Goal: Task Accomplishment & Management: Manage account settings

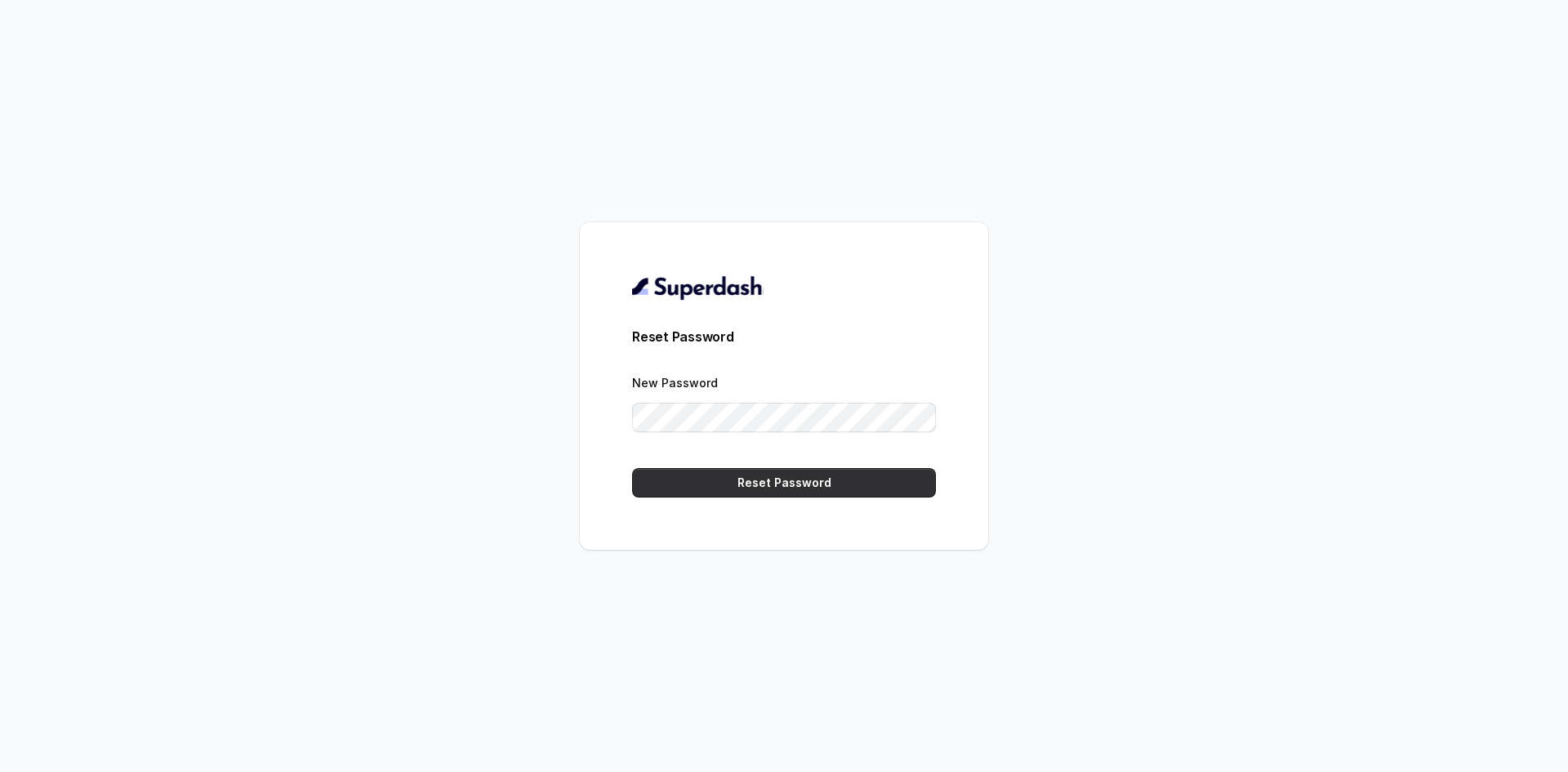
click at [784, 491] on button "Reset Password" at bounding box center [784, 483] width 304 height 30
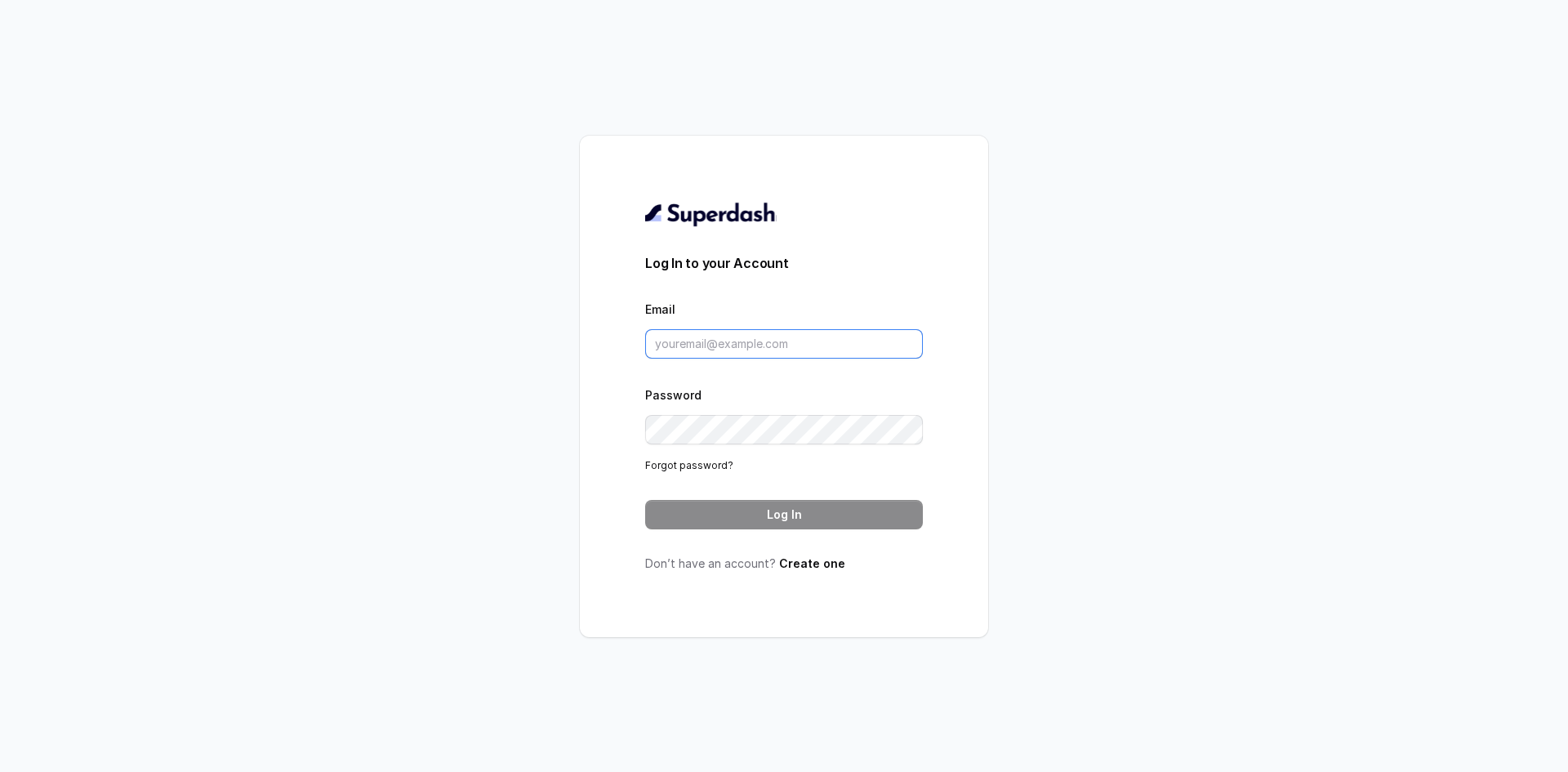
click at [793, 343] on input "Email" at bounding box center [784, 344] width 278 height 30
click at [760, 341] on input "Email" at bounding box center [784, 344] width 278 height 30
click at [679, 346] on input "Email" at bounding box center [784, 344] width 278 height 30
paste input "pc@aalmosthuman.ai"
type input "pc@aalmosthuman.ai"
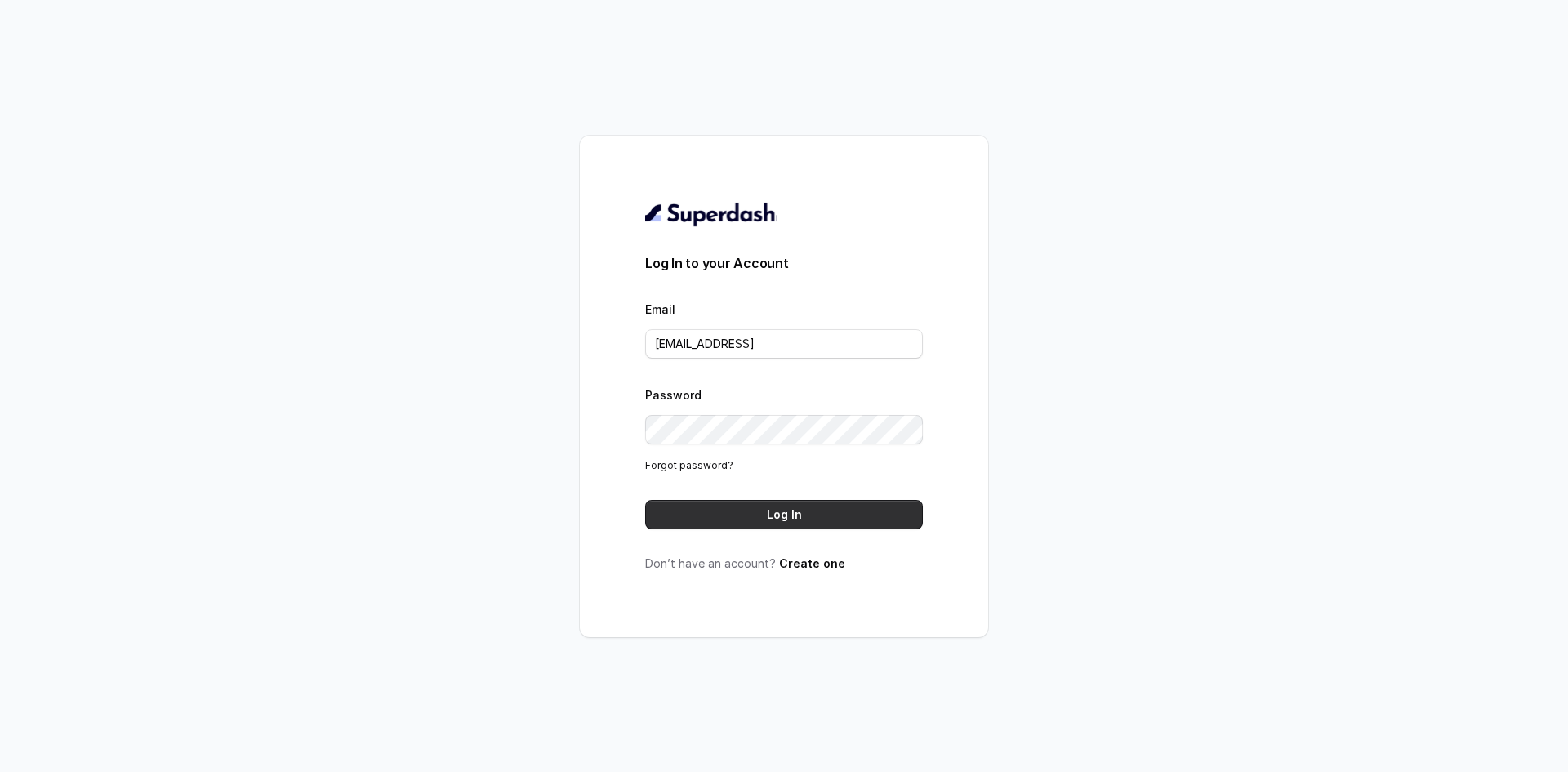
click at [765, 512] on button "Log In" at bounding box center [784, 514] width 278 height 30
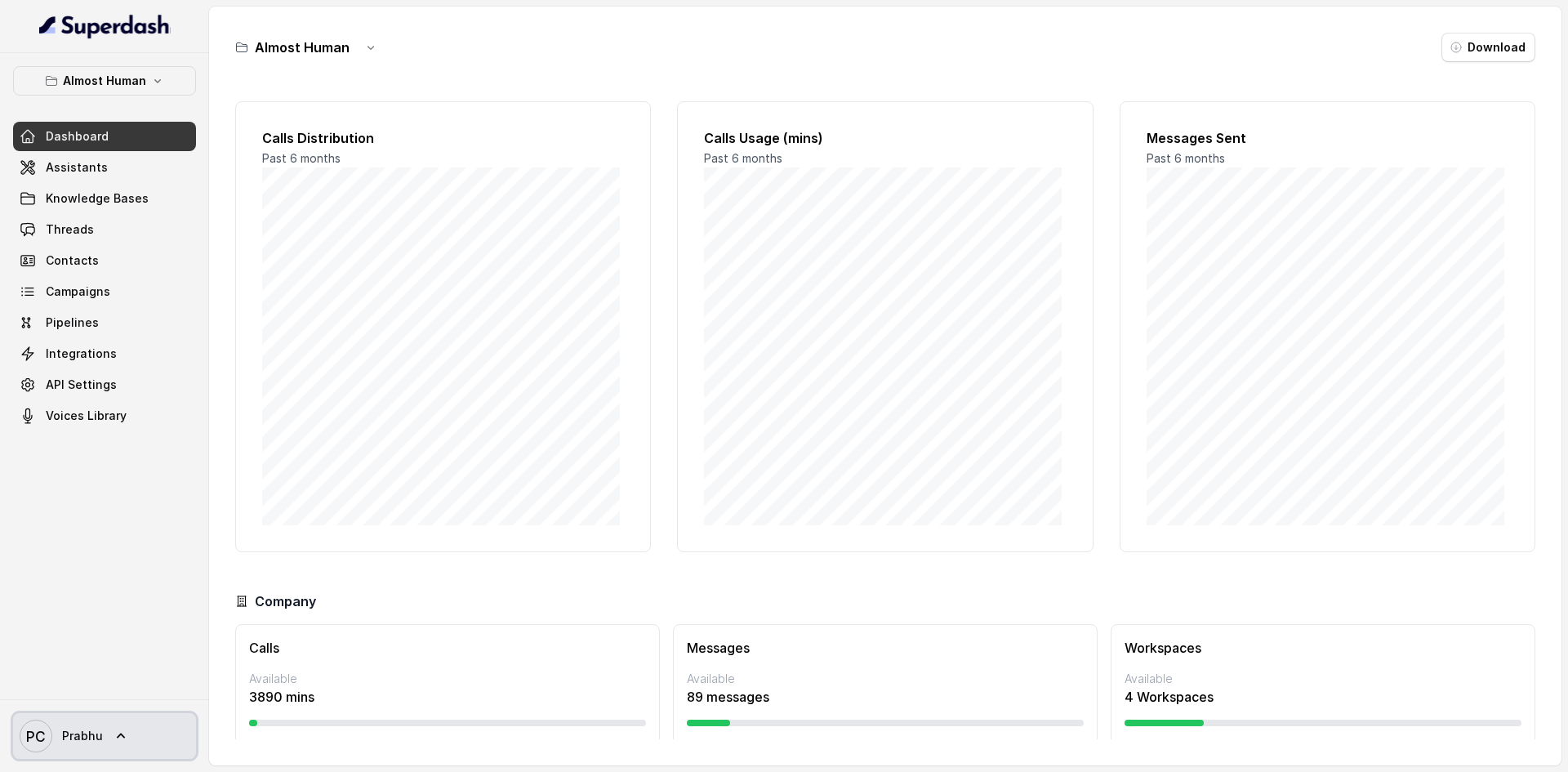
click at [131, 741] on link "PC Prabhu" at bounding box center [104, 735] width 183 height 45
click at [73, 692] on div "Logout" at bounding box center [103, 688] width 139 height 19
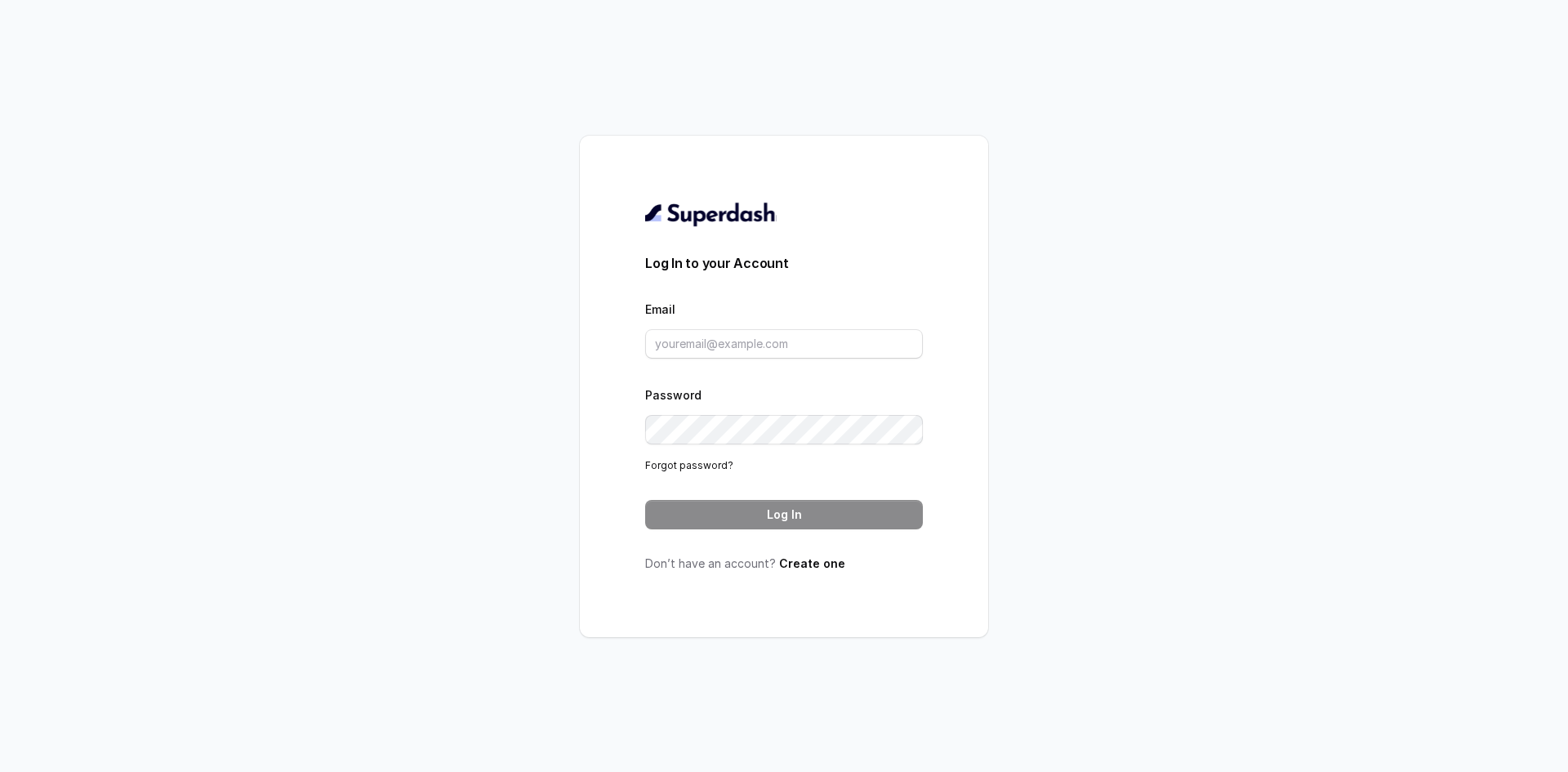
click at [378, 185] on div "Log In to your Account Email Password Forgot password? Log In Don’t have an acc…" at bounding box center [784, 386] width 1568 height 772
click at [57, 245] on div "Log In to your Account Email Password Forgot password? Log In Don’t have an acc…" at bounding box center [784, 386] width 1568 height 772
click at [93, 252] on div "Log In to your Account Email Password Forgot password? Log In Don’t have an acc…" at bounding box center [784, 386] width 1568 height 772
click at [728, 342] on input "Email" at bounding box center [784, 344] width 278 height 30
paste input "pc@aalmosthuman.ai"
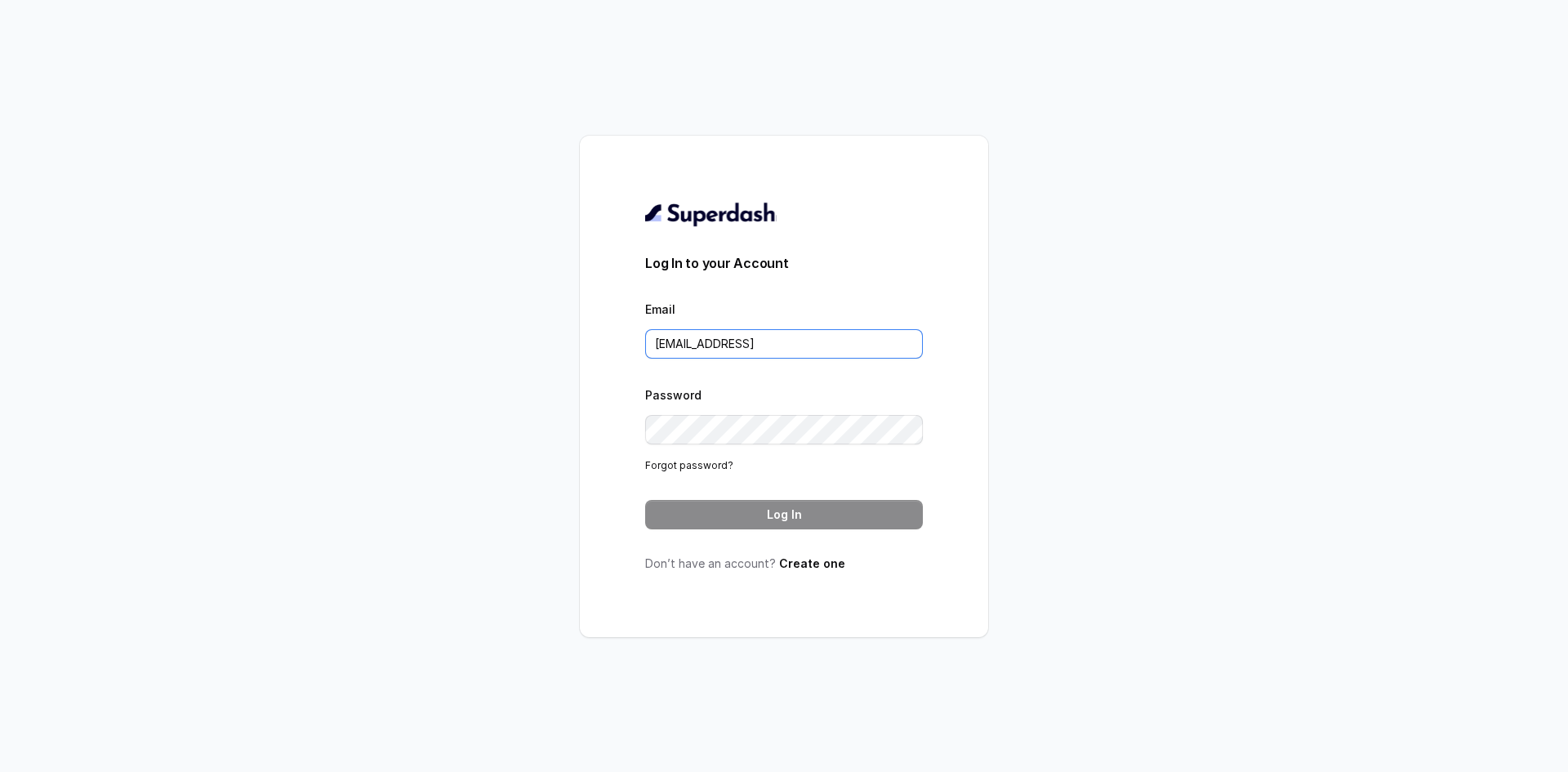
type input "pc@aalmosthuman.ai"
click at [60, 304] on div "Log In to your Account Email pc@aalmosthuman.ai Password Forgot password? Log I…" at bounding box center [784, 386] width 1568 height 772
click at [730, 506] on button "Log In" at bounding box center [784, 514] width 278 height 30
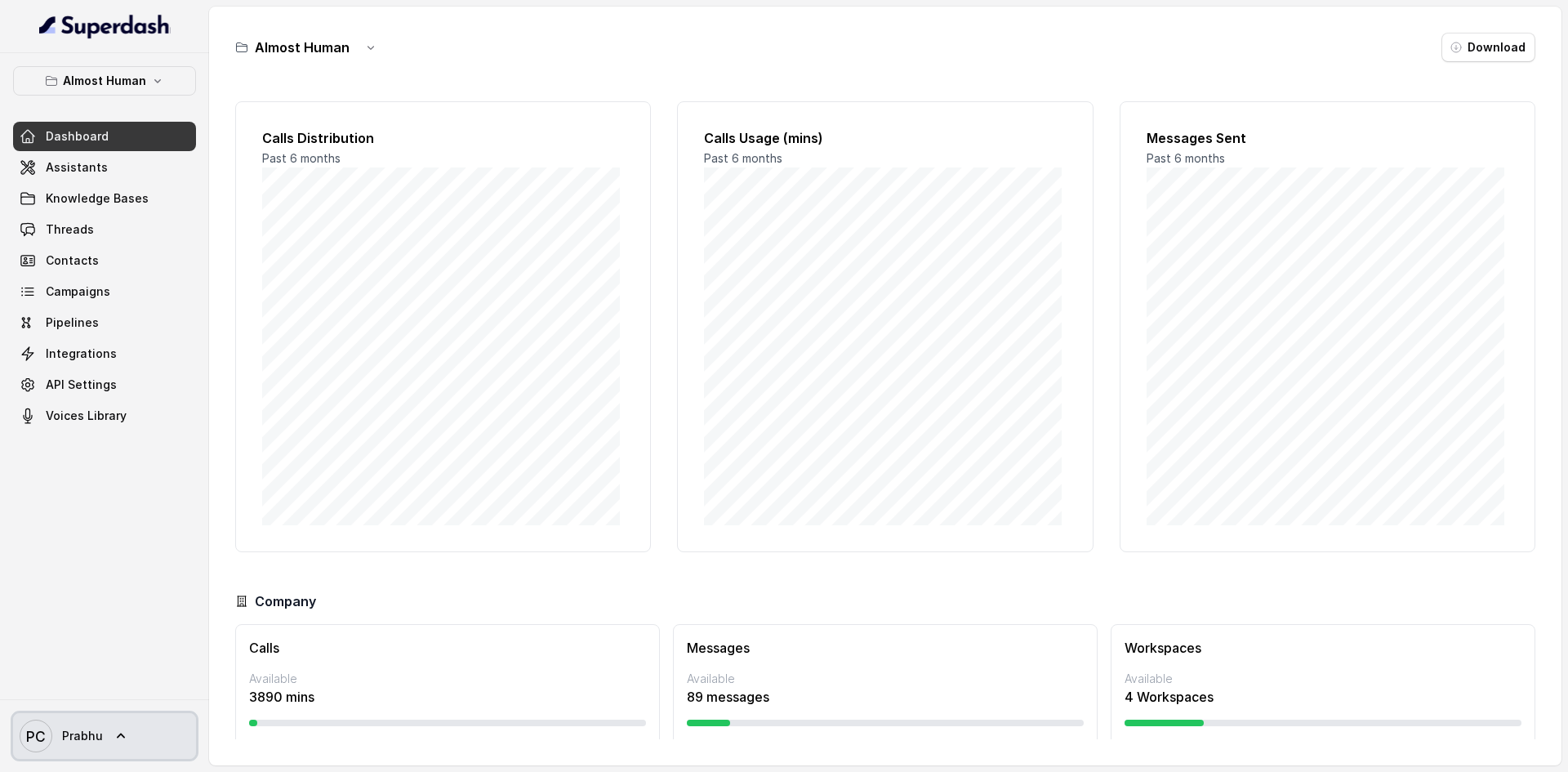
click at [67, 735] on span "Prabhu" at bounding box center [82, 735] width 41 height 17
click at [78, 695] on div "Logout" at bounding box center [103, 688] width 139 height 19
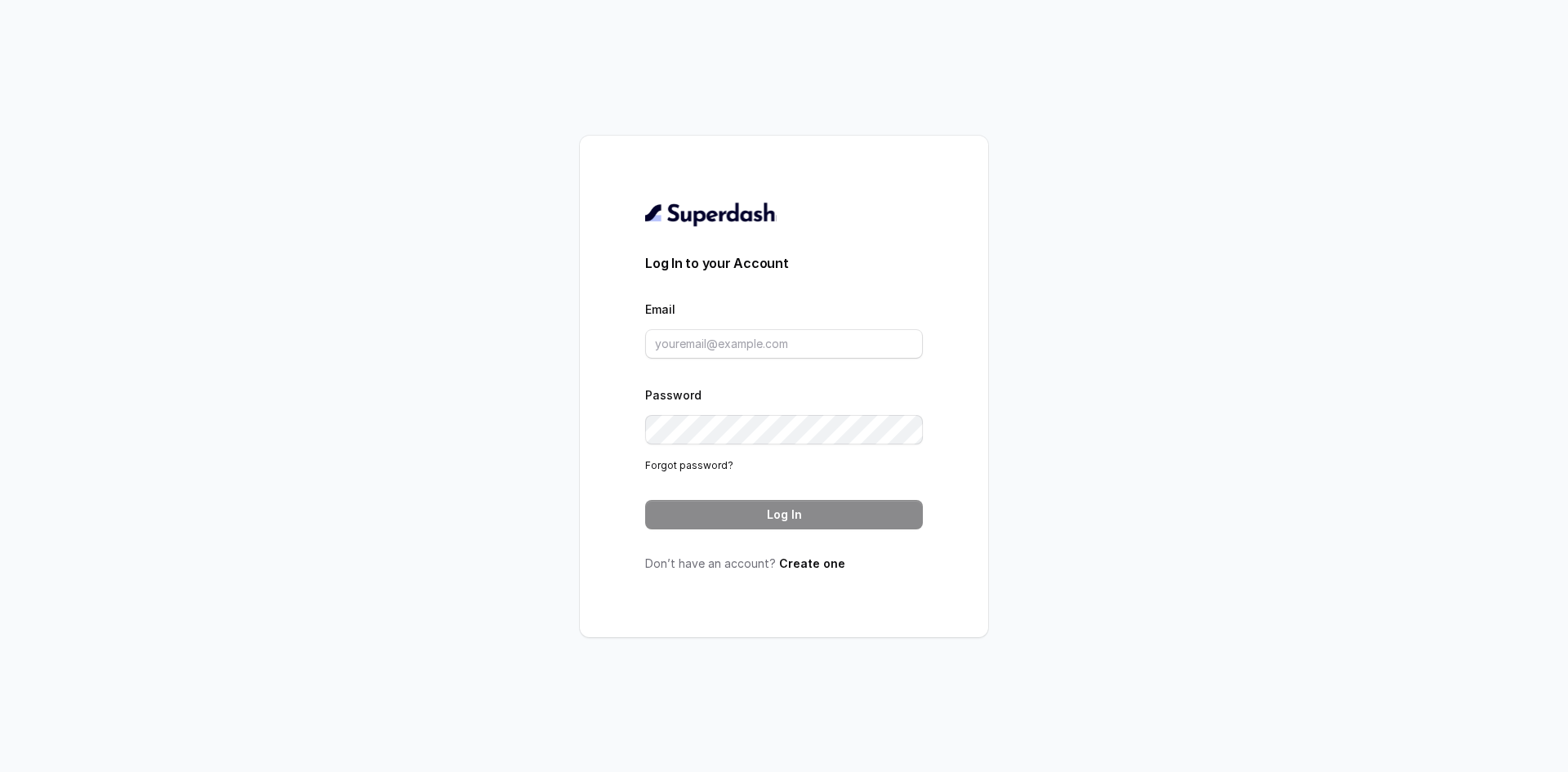
click at [1145, 33] on div "Log In to your Account Email Password Forgot password? Log In Don’t have an acc…" at bounding box center [784, 386] width 1568 height 772
